Goal: Subscribe to service/newsletter

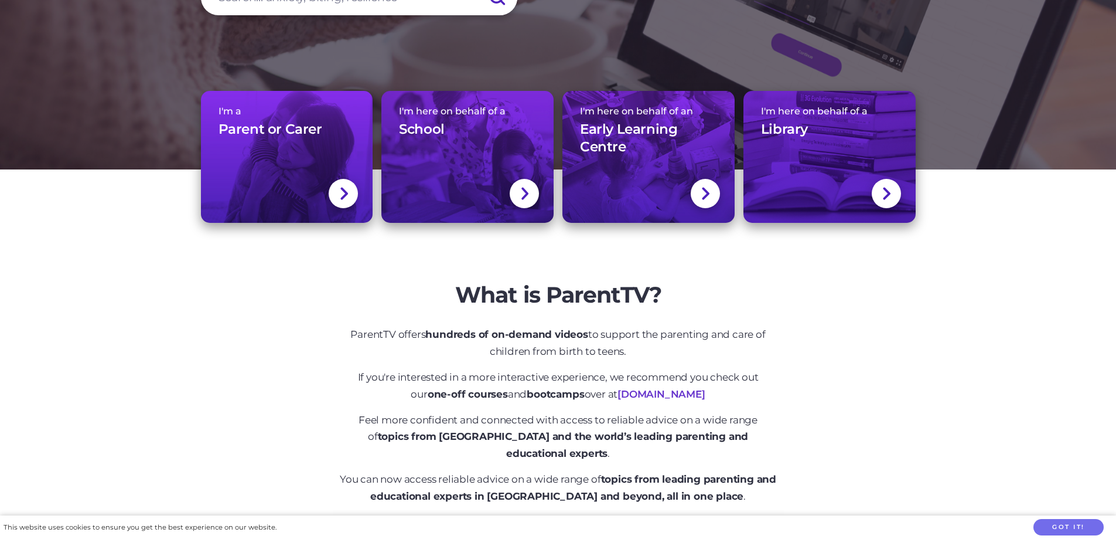
scroll to position [234, 0]
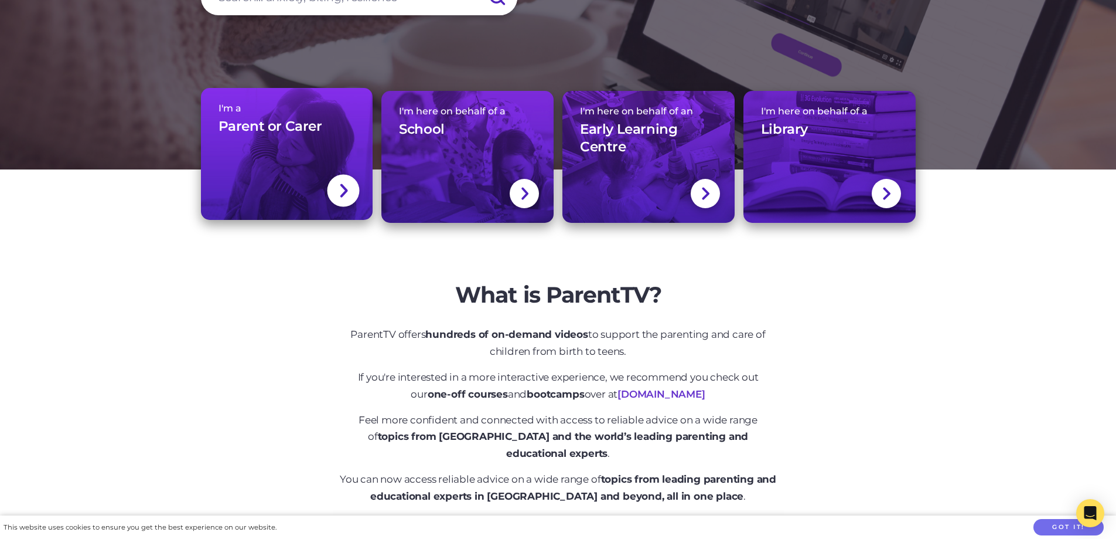
click at [343, 190] on img at bounding box center [343, 190] width 9 height 17
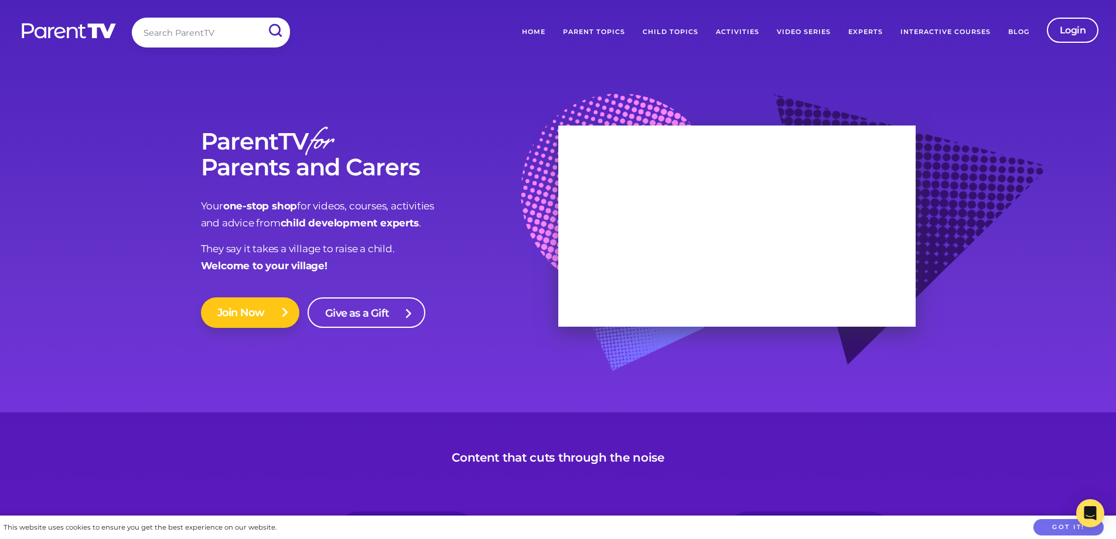
click at [236, 309] on link "Join Now" at bounding box center [250, 312] width 99 height 30
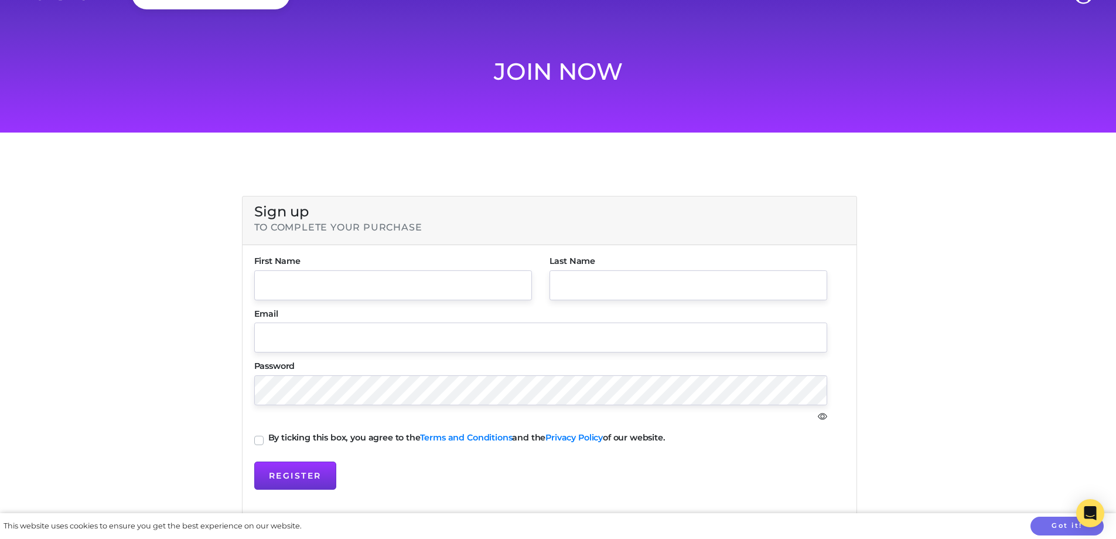
scroll to position [59, 0]
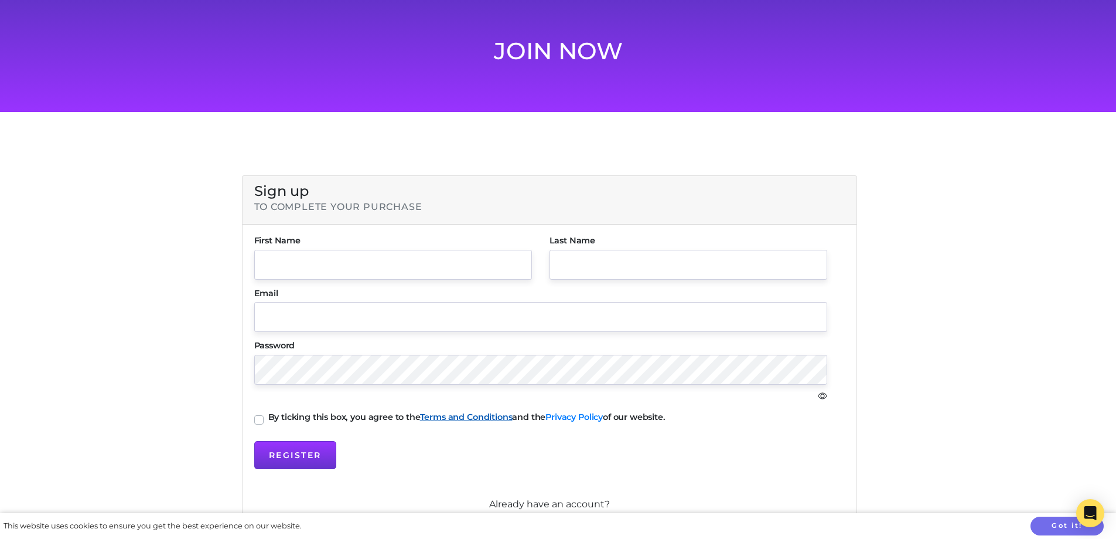
click at [499, 415] on link "Terms and Conditions" at bounding box center [466, 416] width 93 height 11
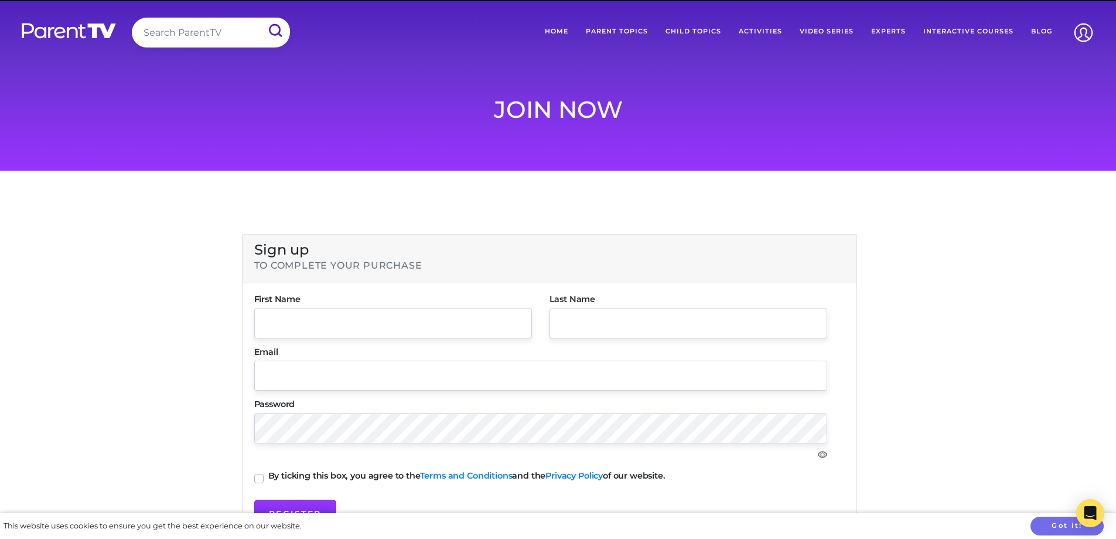
scroll to position [59, 0]
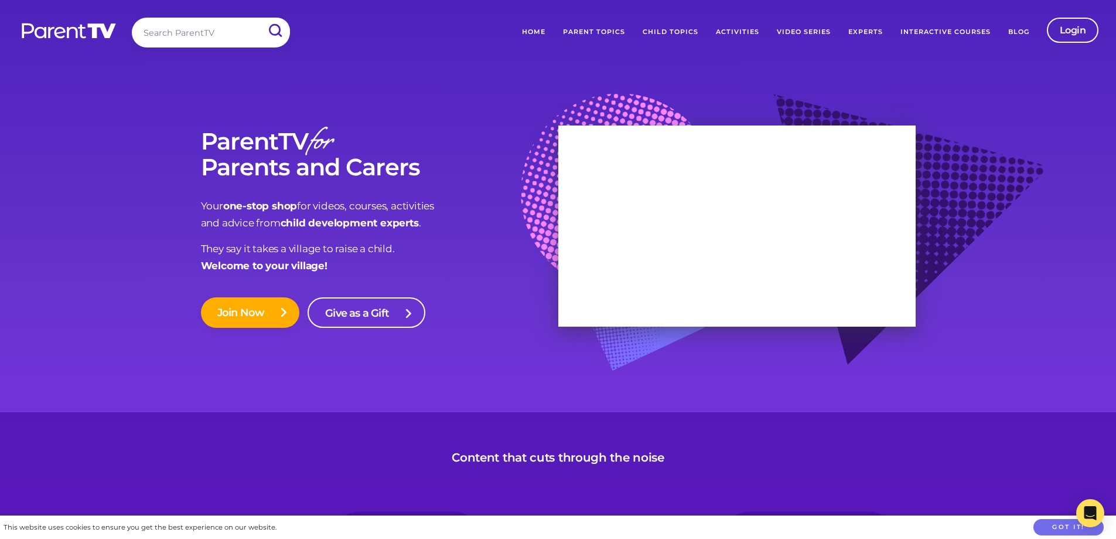
click at [952, 32] on link "Interactive Courses" at bounding box center [946, 32] width 108 height 29
